Goal: Information Seeking & Learning: Learn about a topic

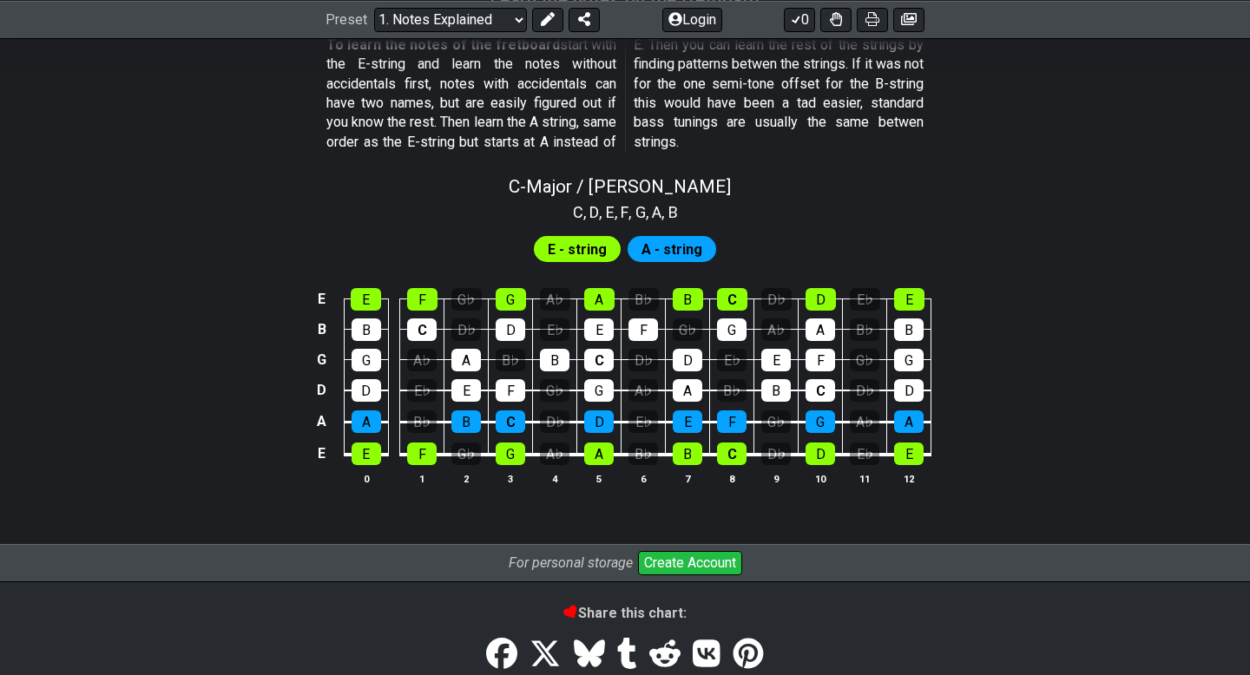
scroll to position [1606, 0]
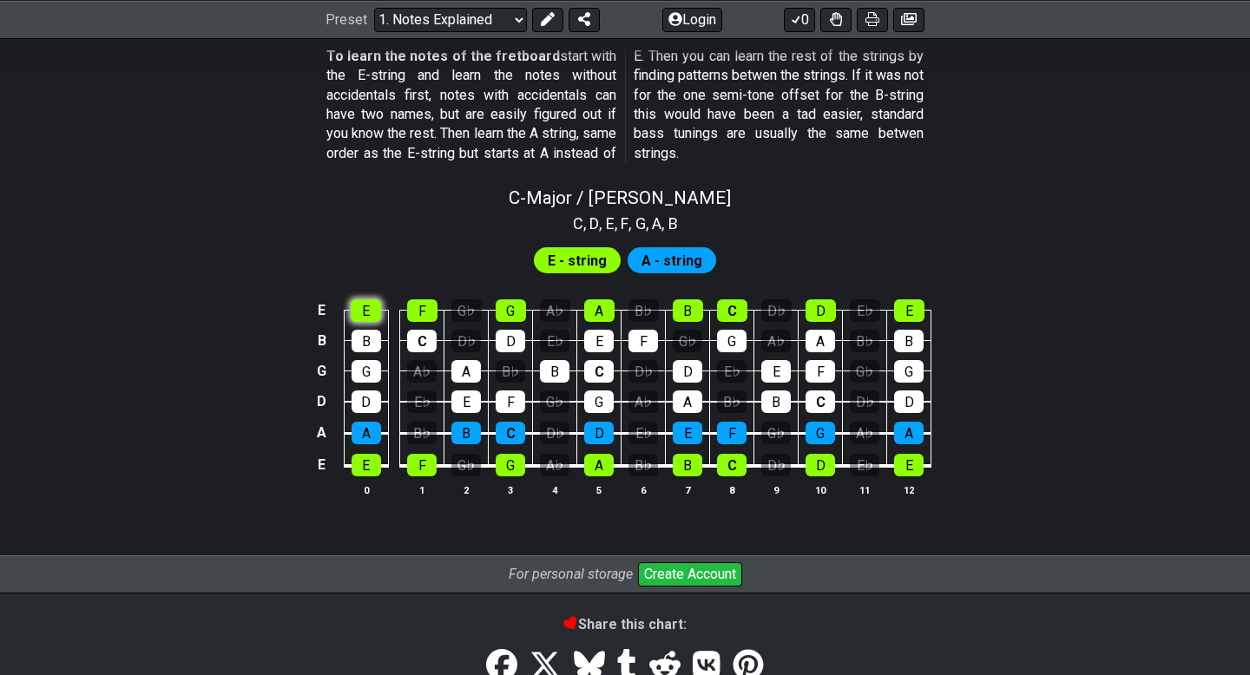
click at [358, 312] on div "E" at bounding box center [366, 310] width 30 height 23
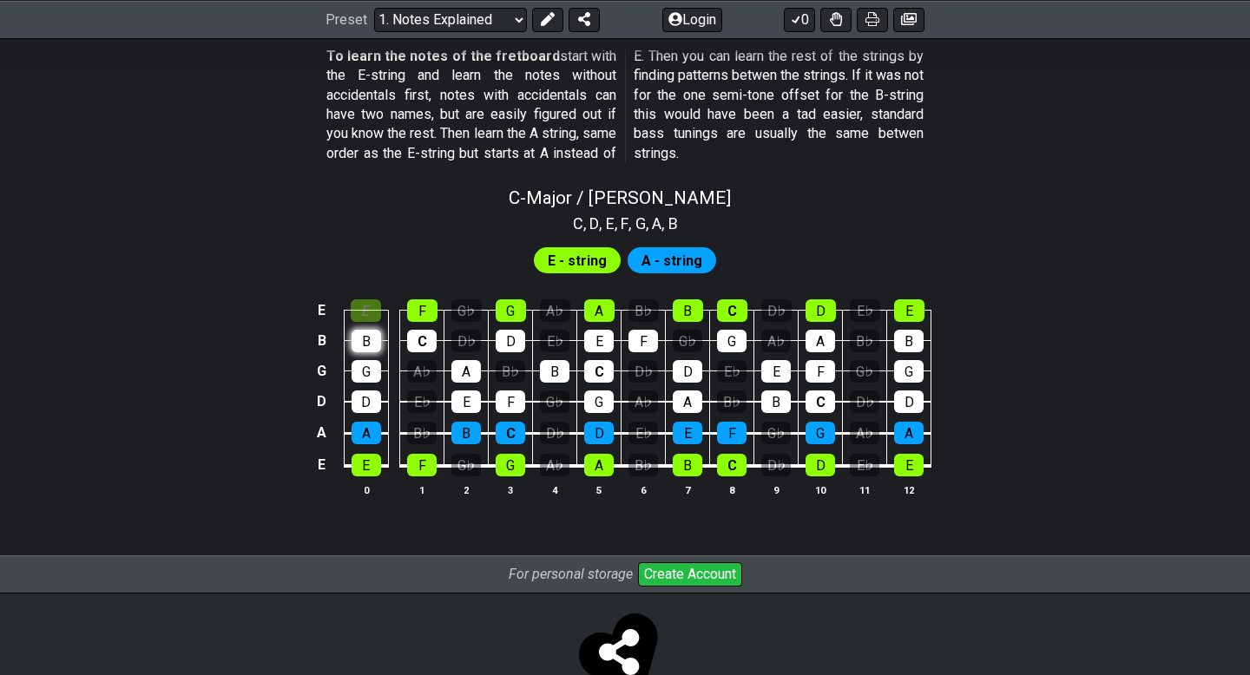
click at [366, 345] on div "B" at bounding box center [366, 341] width 30 height 23
click at [365, 308] on div "E" at bounding box center [366, 310] width 30 height 23
click at [371, 335] on div "B" at bounding box center [366, 341] width 30 height 23
click at [592, 259] on span "E - string" at bounding box center [577, 260] width 59 height 25
click at [365, 361] on div "G" at bounding box center [366, 371] width 30 height 23
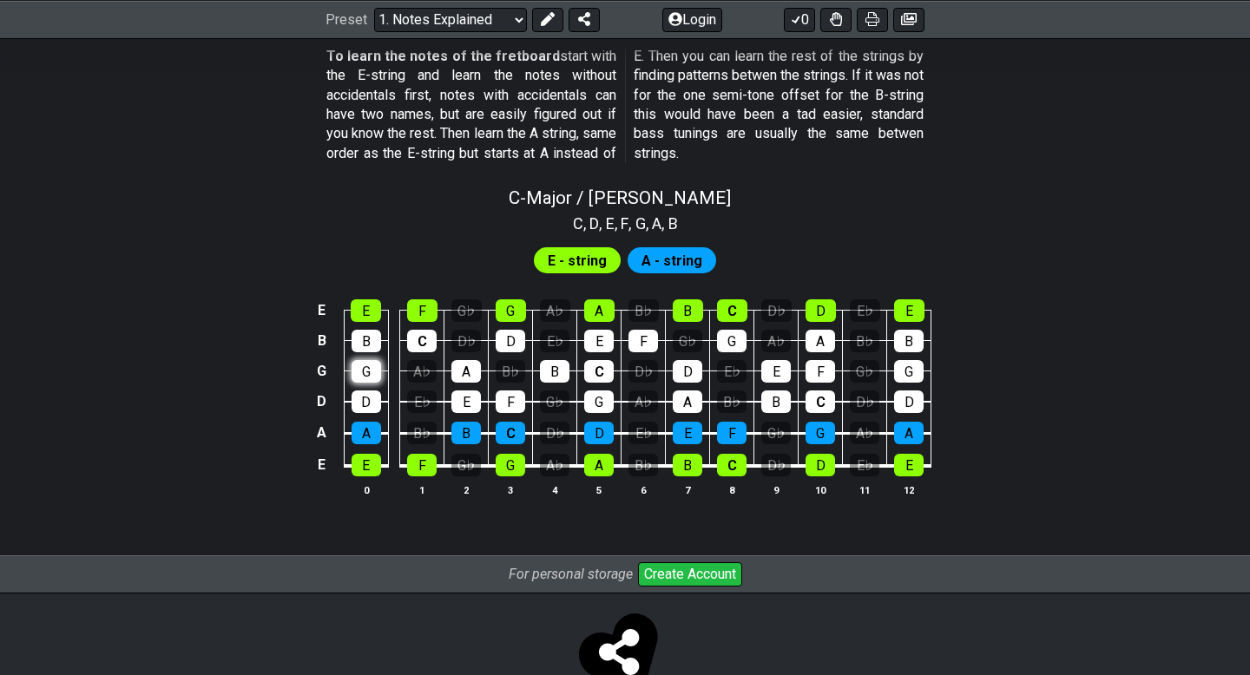
click at [365, 361] on div "G" at bounding box center [366, 371] width 30 height 23
click at [459, 337] on div "D♭" at bounding box center [466, 341] width 30 height 23
click at [363, 306] on div "E" at bounding box center [366, 310] width 30 height 23
click at [363, 307] on div "E" at bounding box center [366, 310] width 30 height 23
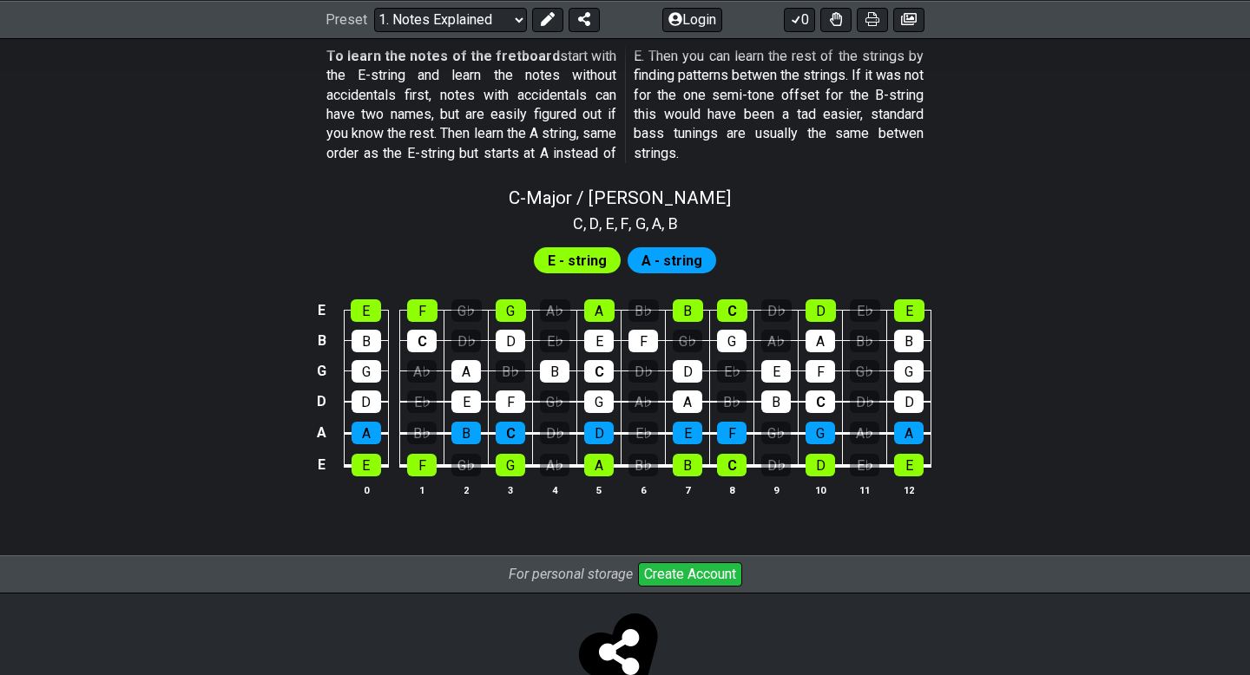
click at [363, 327] on td "B" at bounding box center [366, 325] width 44 height 30
click at [371, 345] on div "B" at bounding box center [366, 341] width 30 height 23
click at [413, 339] on div "C" at bounding box center [422, 341] width 30 height 23
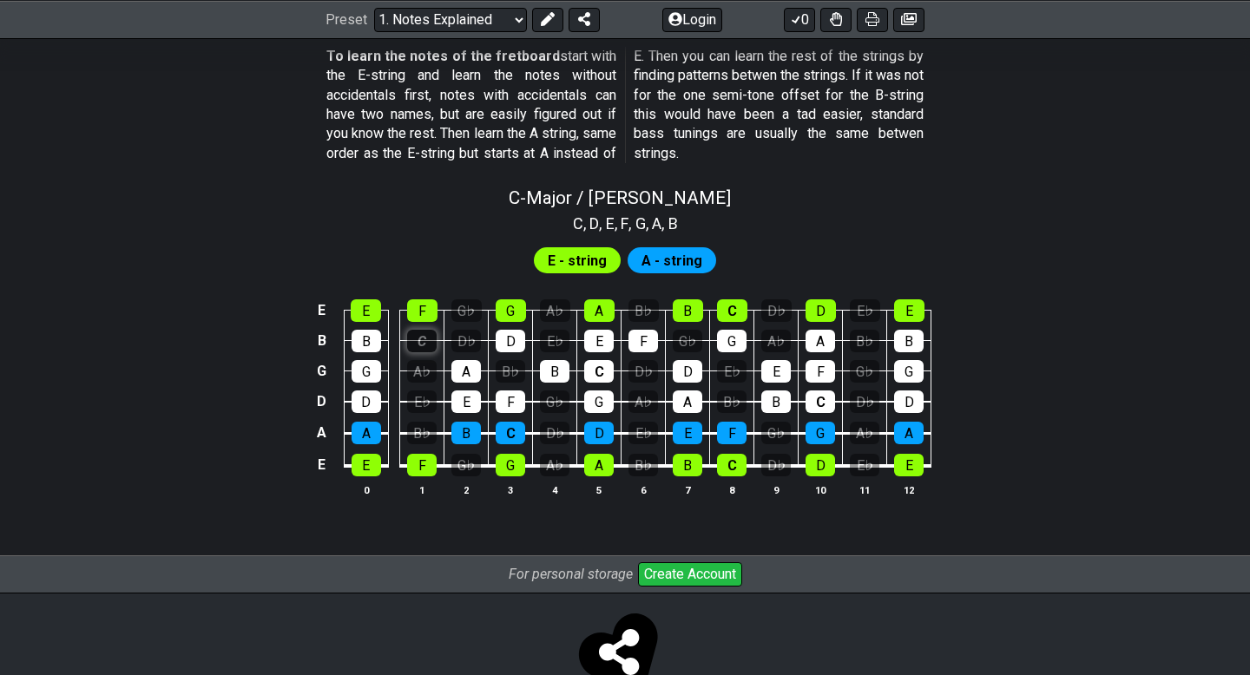
click at [413, 339] on div "C" at bounding box center [422, 341] width 30 height 23
click at [411, 311] on div "F" at bounding box center [422, 310] width 30 height 23
click at [508, 308] on div "G" at bounding box center [511, 310] width 30 height 23
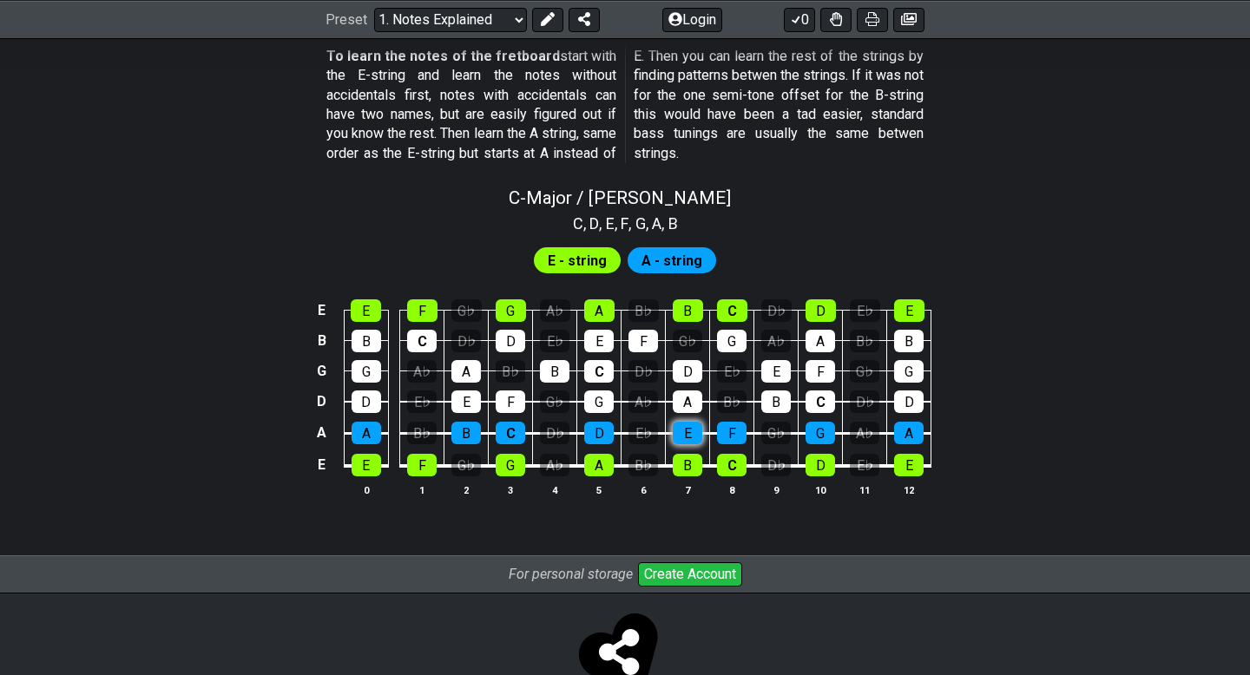
click at [689, 429] on div "E" at bounding box center [688, 433] width 30 height 23
click at [639, 405] on div "A♭" at bounding box center [643, 402] width 30 height 23
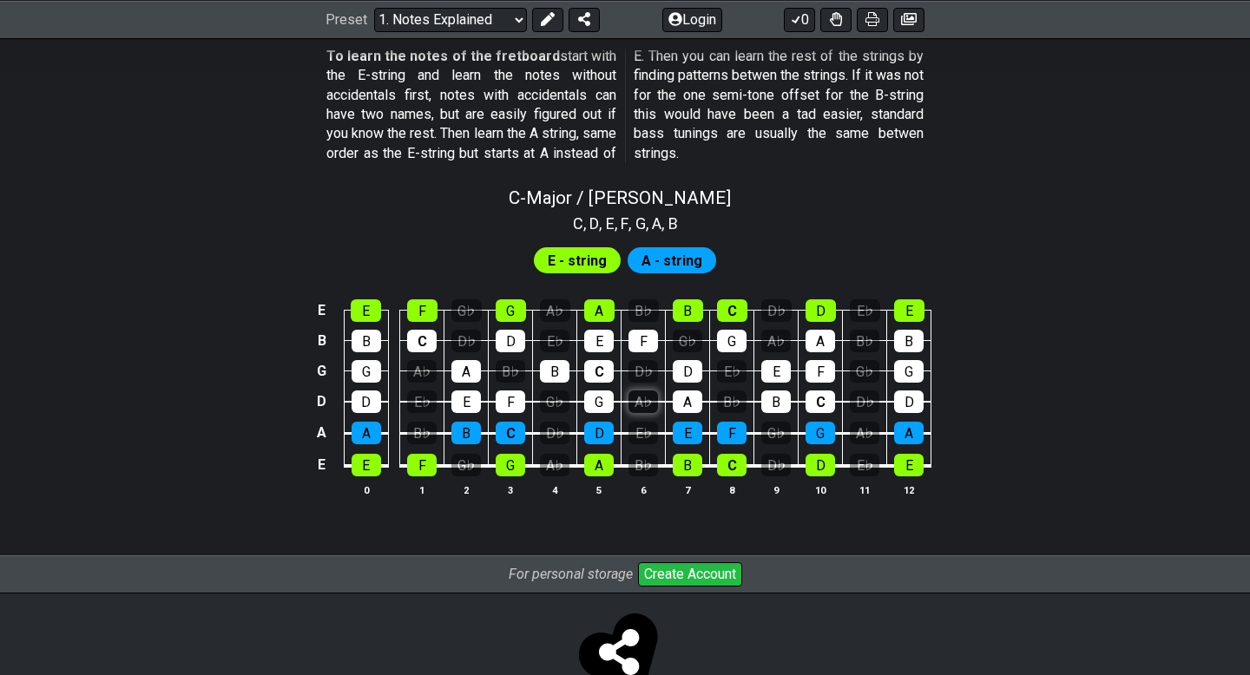
click at [639, 405] on div "A♭" at bounding box center [643, 402] width 30 height 23
